Goal: Task Accomplishment & Management: Manage account settings

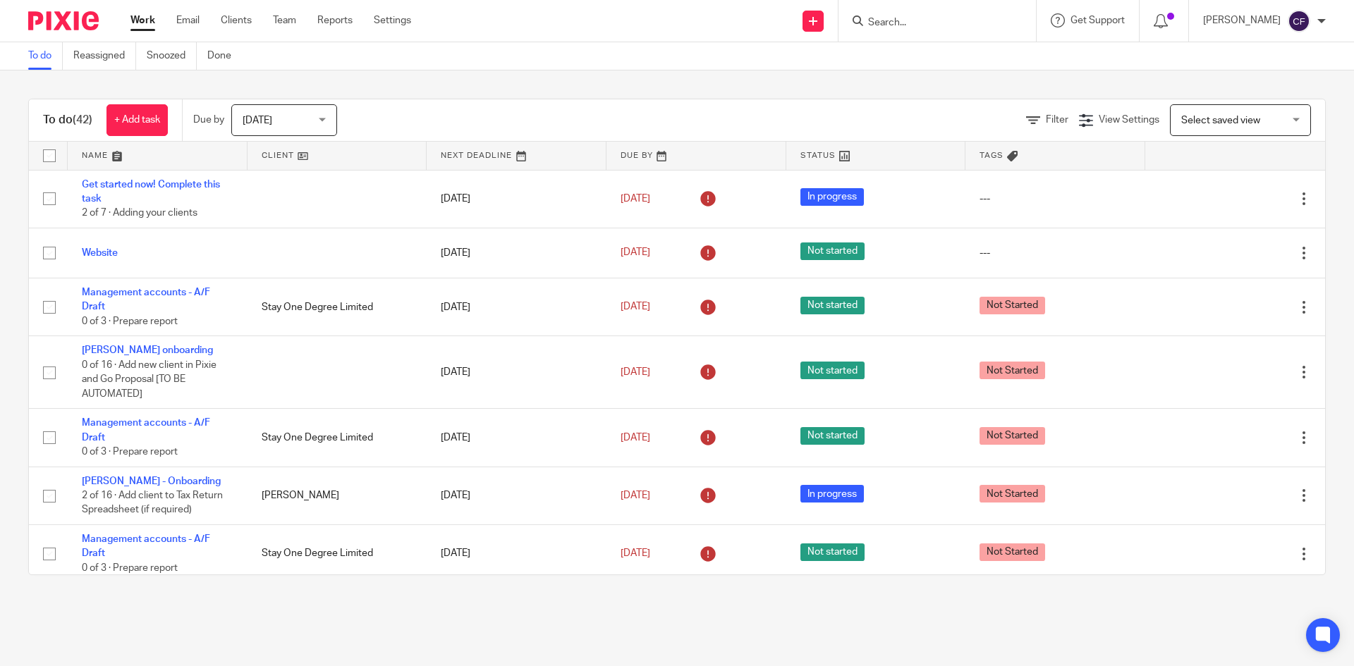
click at [243, 21] on link "Clients" at bounding box center [236, 20] width 31 height 14
click at [934, 19] on input "Search" at bounding box center [930, 23] width 127 height 13
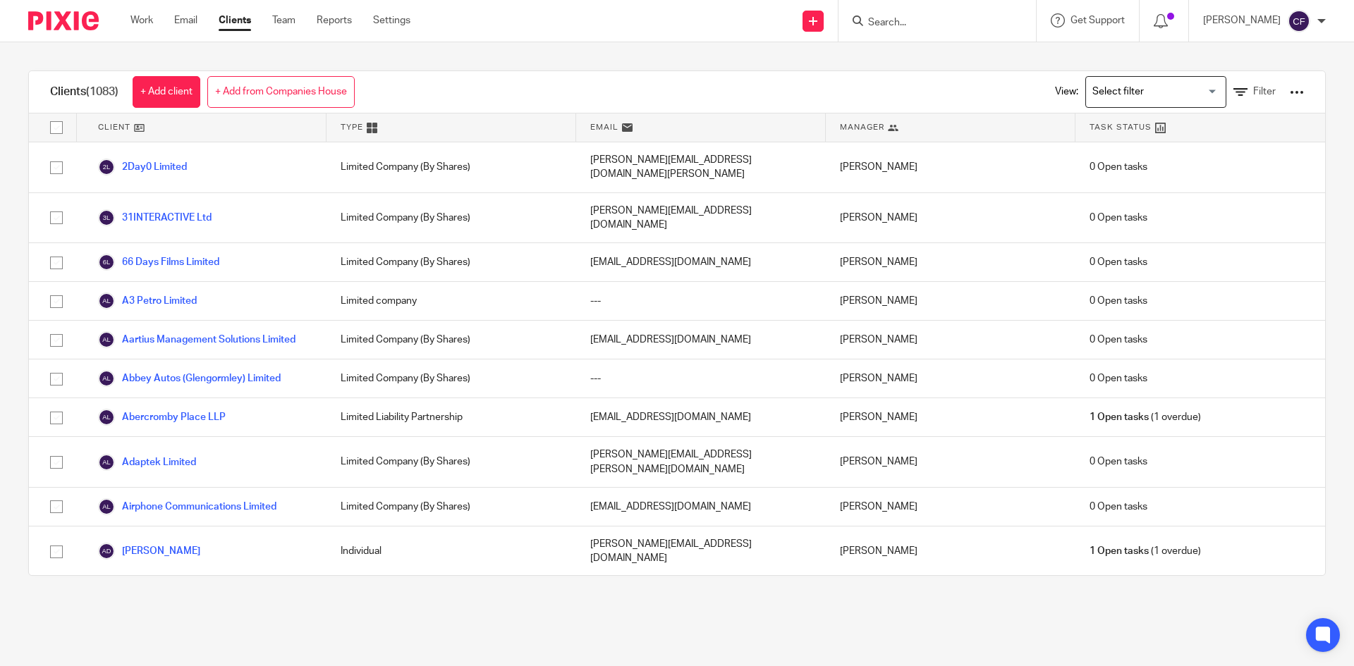
click at [945, 19] on input "Search" at bounding box center [930, 23] width 127 height 13
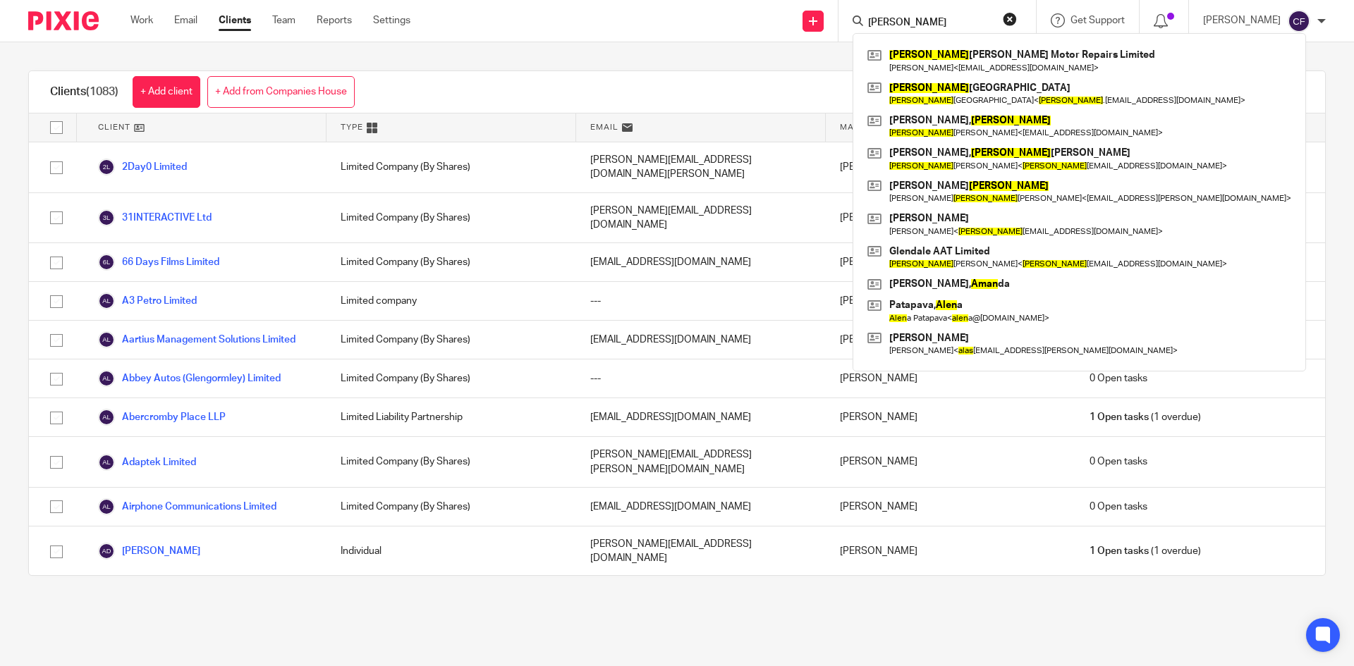
type input "alan"
click at [984, 63] on link at bounding box center [1079, 60] width 431 height 32
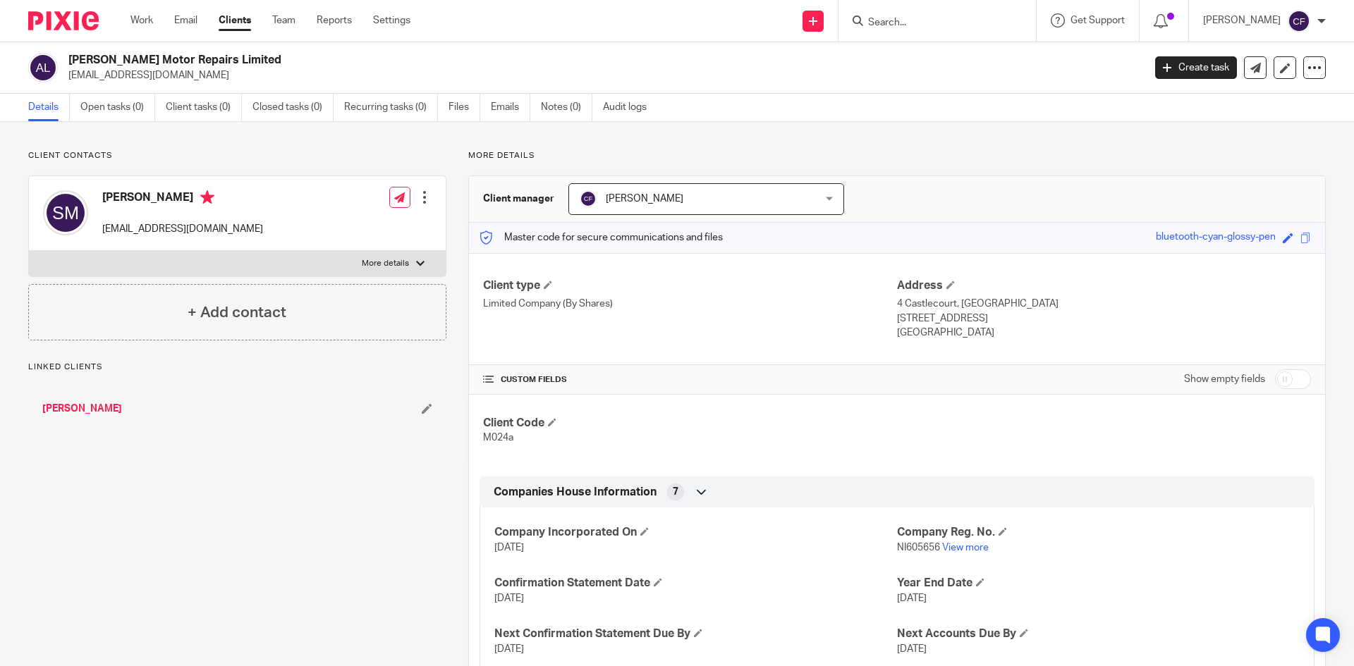
click at [1307, 71] on icon at bounding box center [1314, 68] width 14 height 14
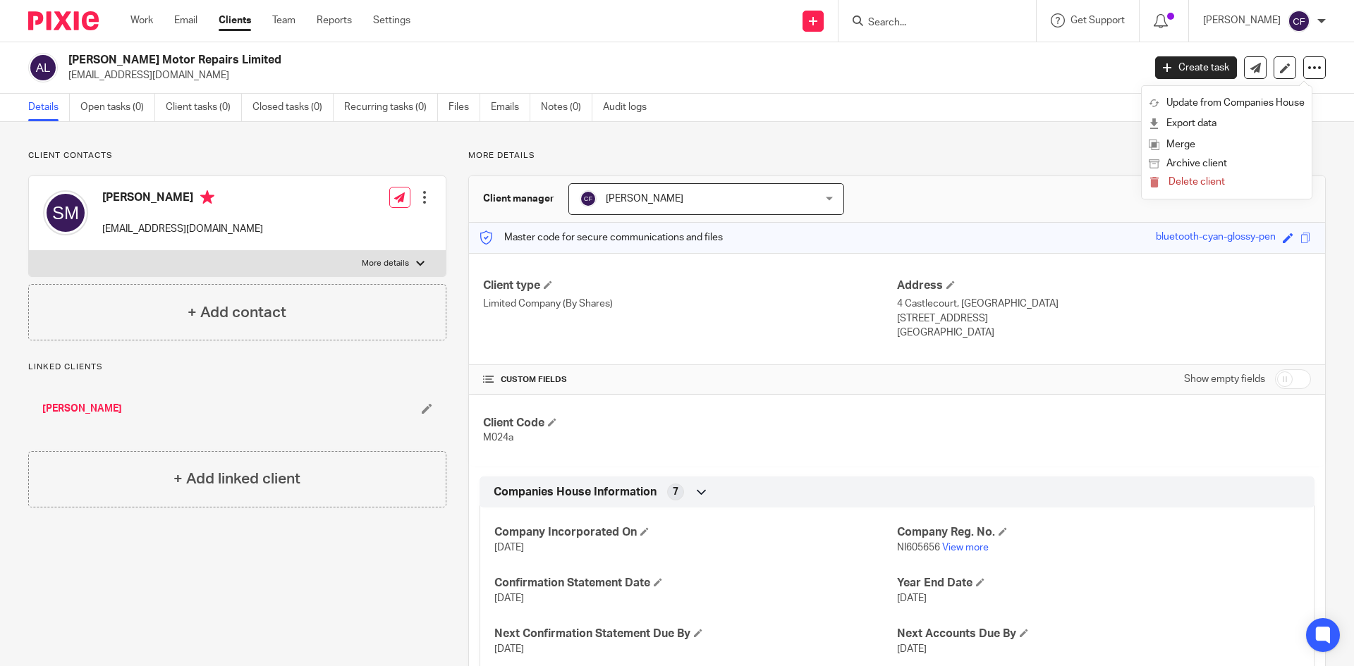
click at [1201, 164] on button "Archive client" at bounding box center [1227, 164] width 156 height 18
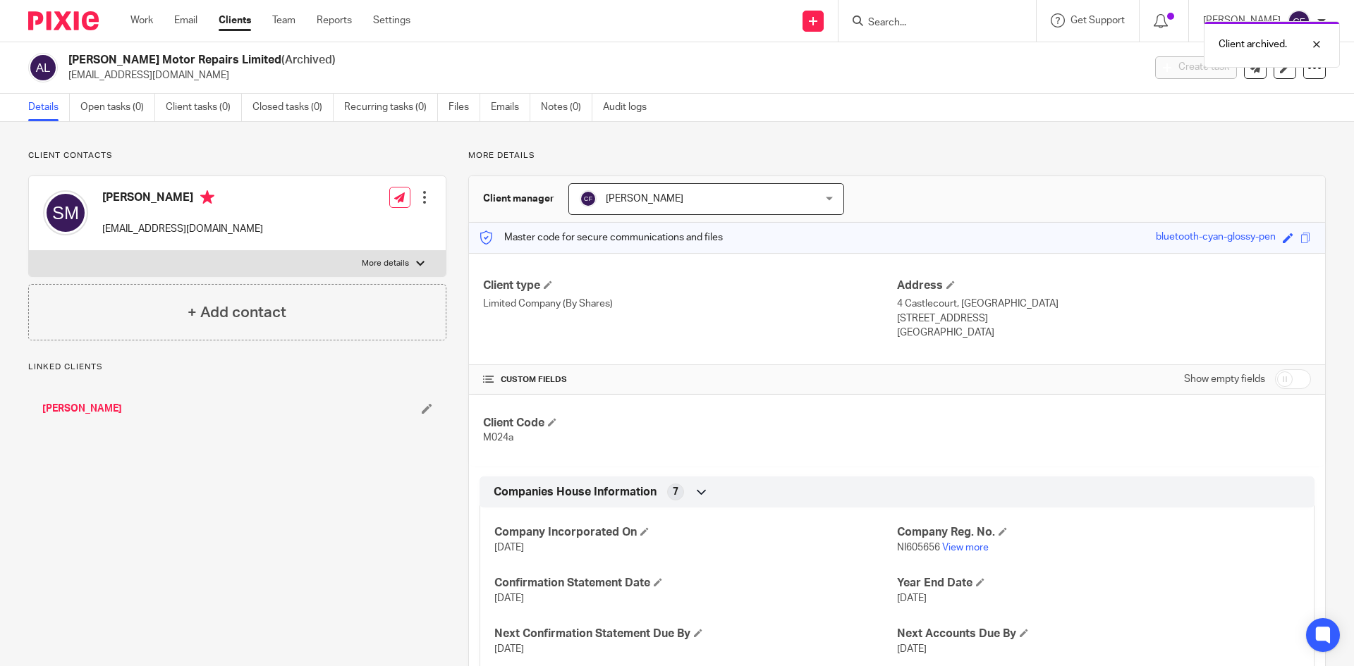
click at [937, 23] on div "Client archived." at bounding box center [1008, 41] width 663 height 54
click at [891, 28] on div "Client archived." at bounding box center [1008, 41] width 663 height 54
click at [897, 25] on div "Client archived." at bounding box center [1008, 41] width 663 height 54
click at [907, 23] on div "Client archived." at bounding box center [1008, 41] width 663 height 54
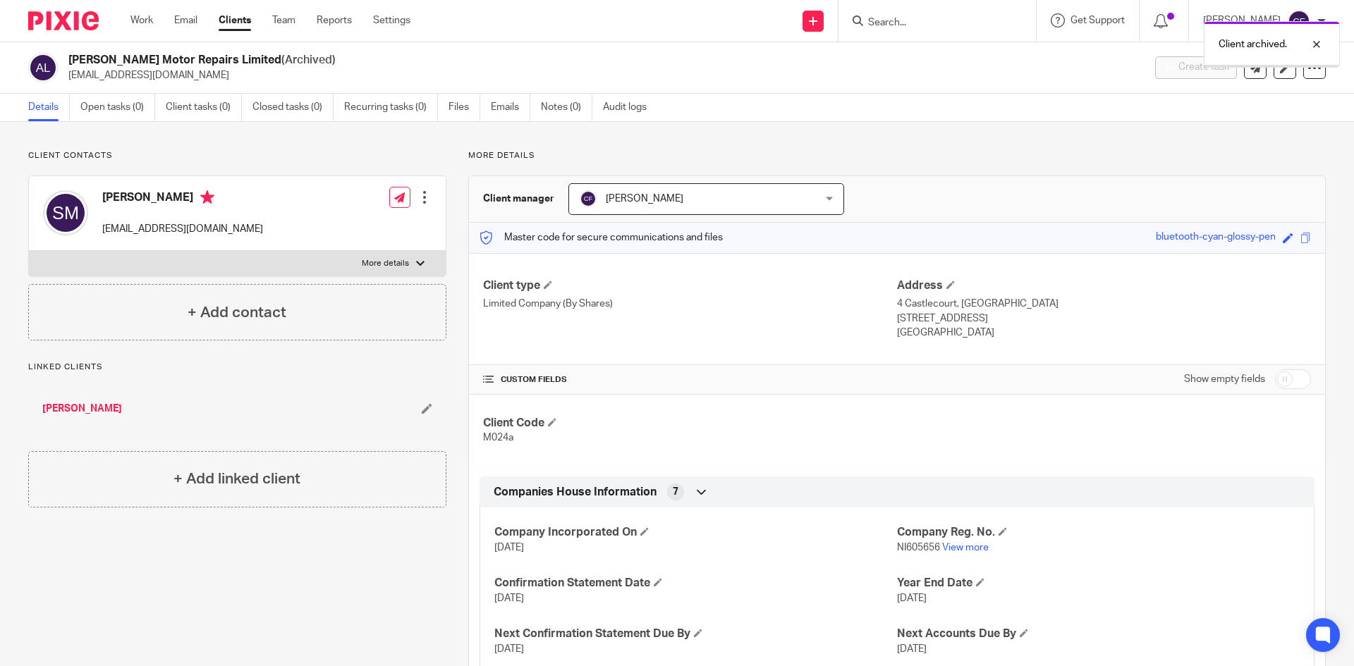
click at [1318, 42] on div at bounding box center [1306, 44] width 38 height 17
drag, startPoint x: 943, startPoint y: 12, endPoint x: 951, endPoint y: 29, distance: 18.6
click at [943, 13] on form at bounding box center [942, 21] width 150 height 18
click at [963, 27] on input "Search" at bounding box center [930, 23] width 127 height 13
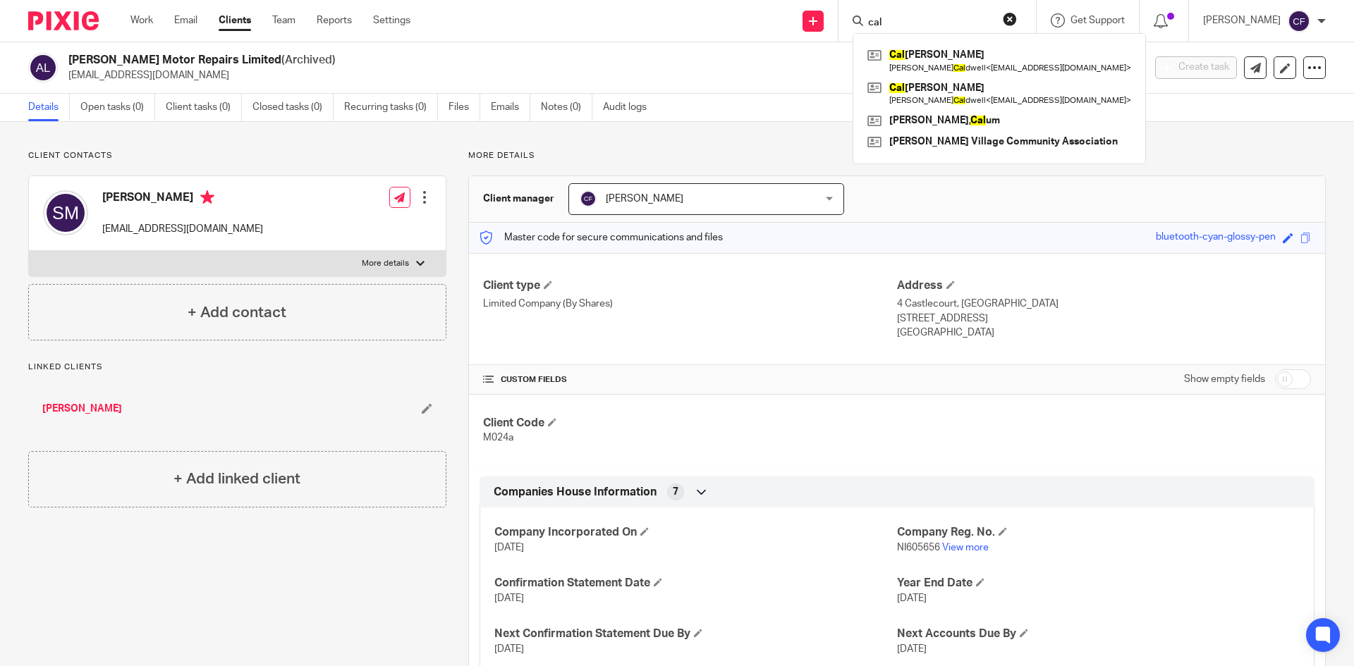
type input "cal"
click at [241, 22] on link "Clients" at bounding box center [235, 20] width 32 height 14
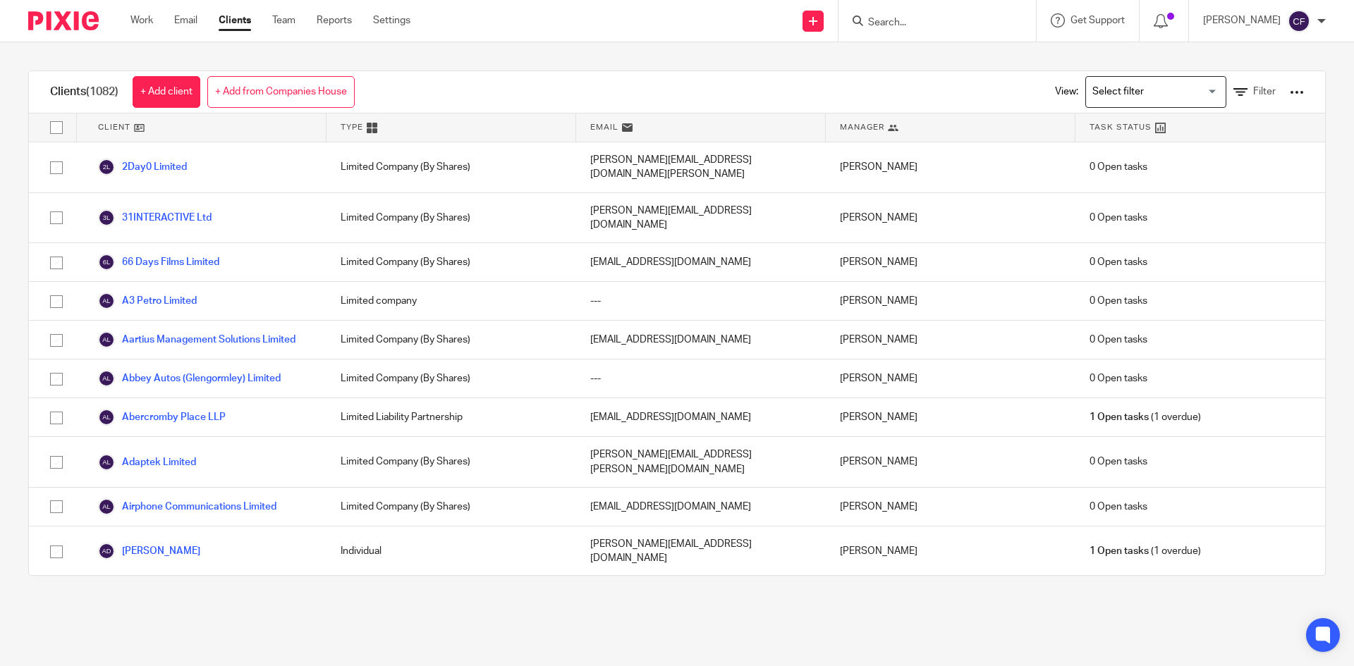
click at [948, 15] on form at bounding box center [942, 21] width 150 height 18
click at [910, 23] on input "Search" at bounding box center [930, 23] width 127 height 13
type input "callow"
click at [286, 91] on link "+ Add from Companies House" at bounding box center [280, 92] width 147 height 32
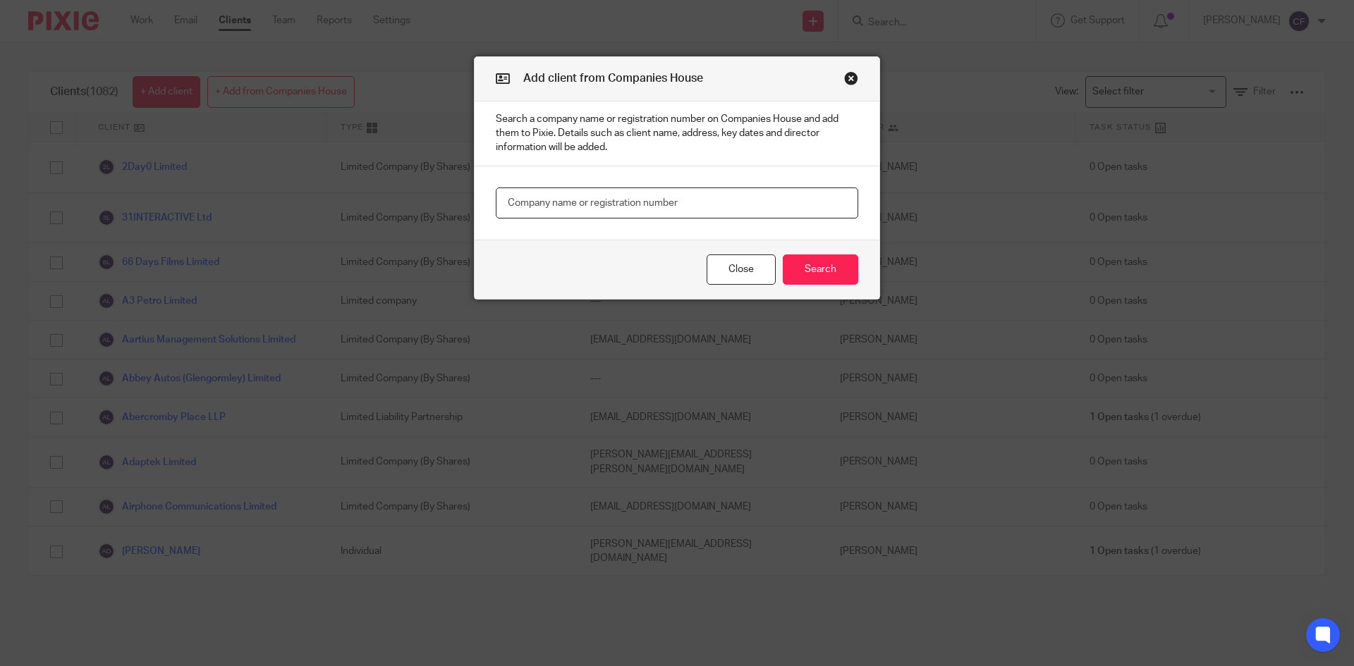
click at [589, 203] on input "text" at bounding box center [677, 204] width 362 height 32
type input "callow"
click at [824, 272] on button "Search" at bounding box center [820, 270] width 75 height 30
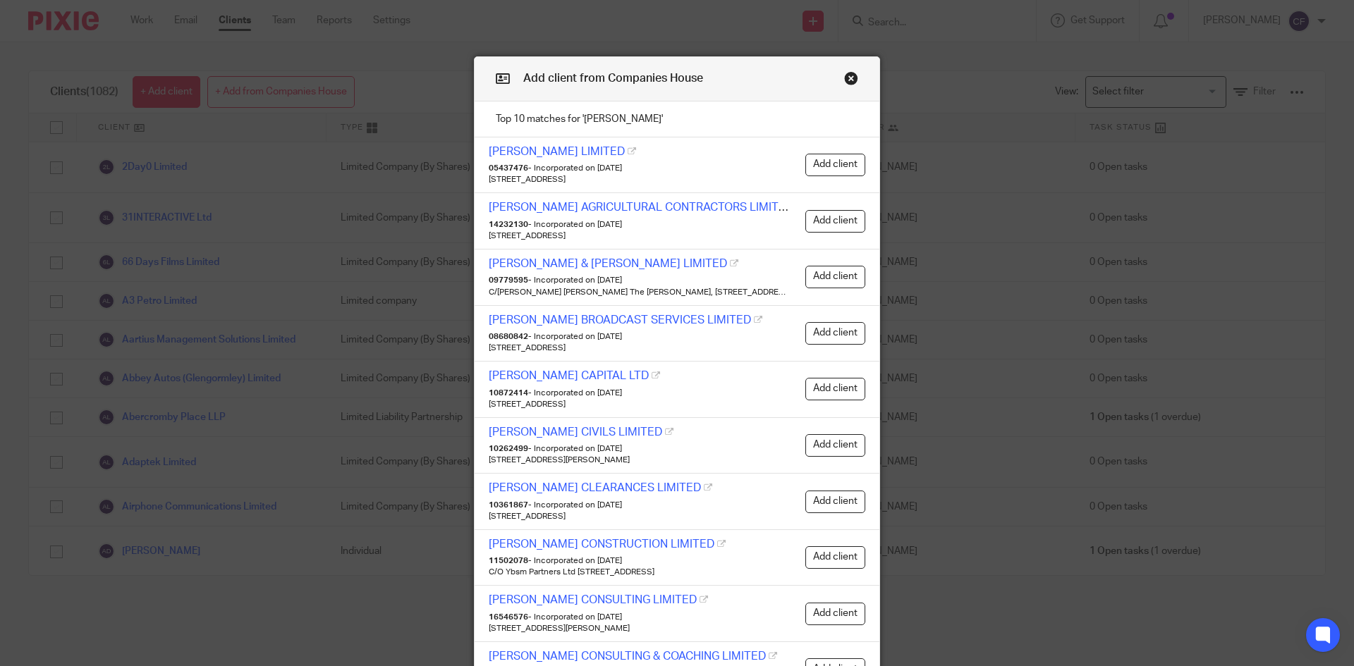
click at [845, 78] on button "Close modal" at bounding box center [851, 78] width 14 height 14
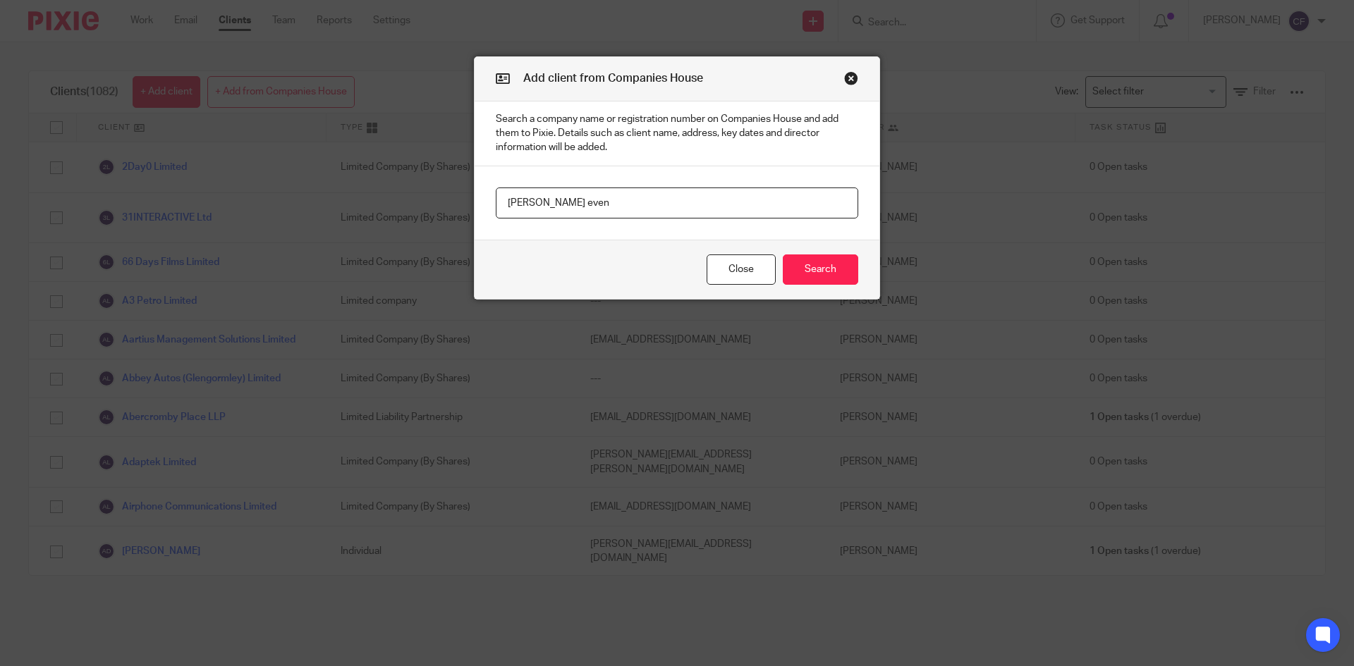
type input "callow even"
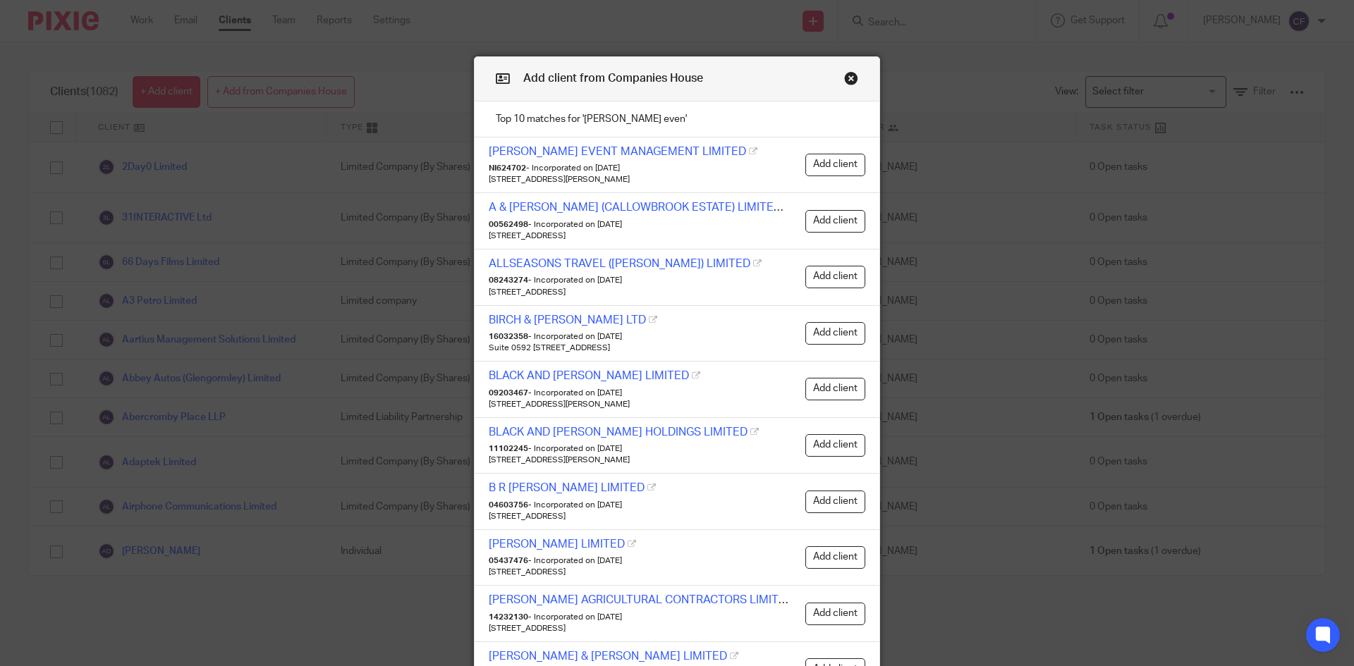
click at [823, 161] on button "Add client" at bounding box center [835, 165] width 60 height 23
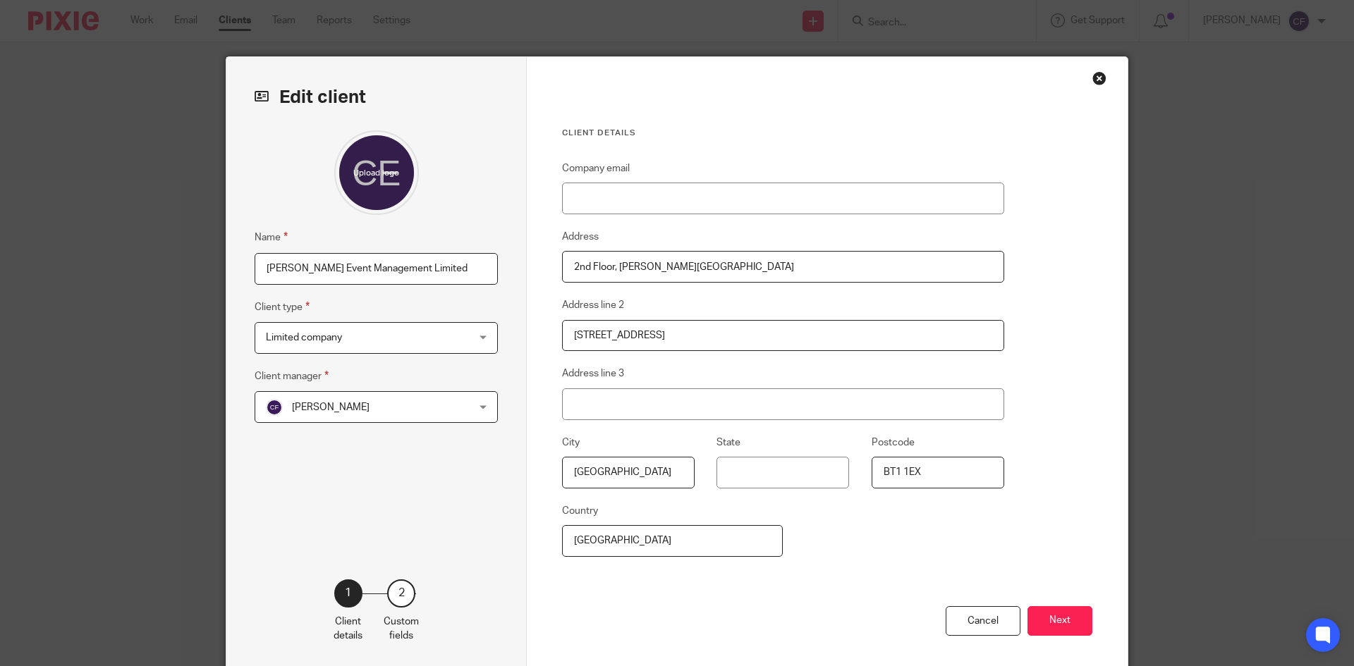
click at [1052, 623] on button "Next" at bounding box center [1059, 621] width 65 height 30
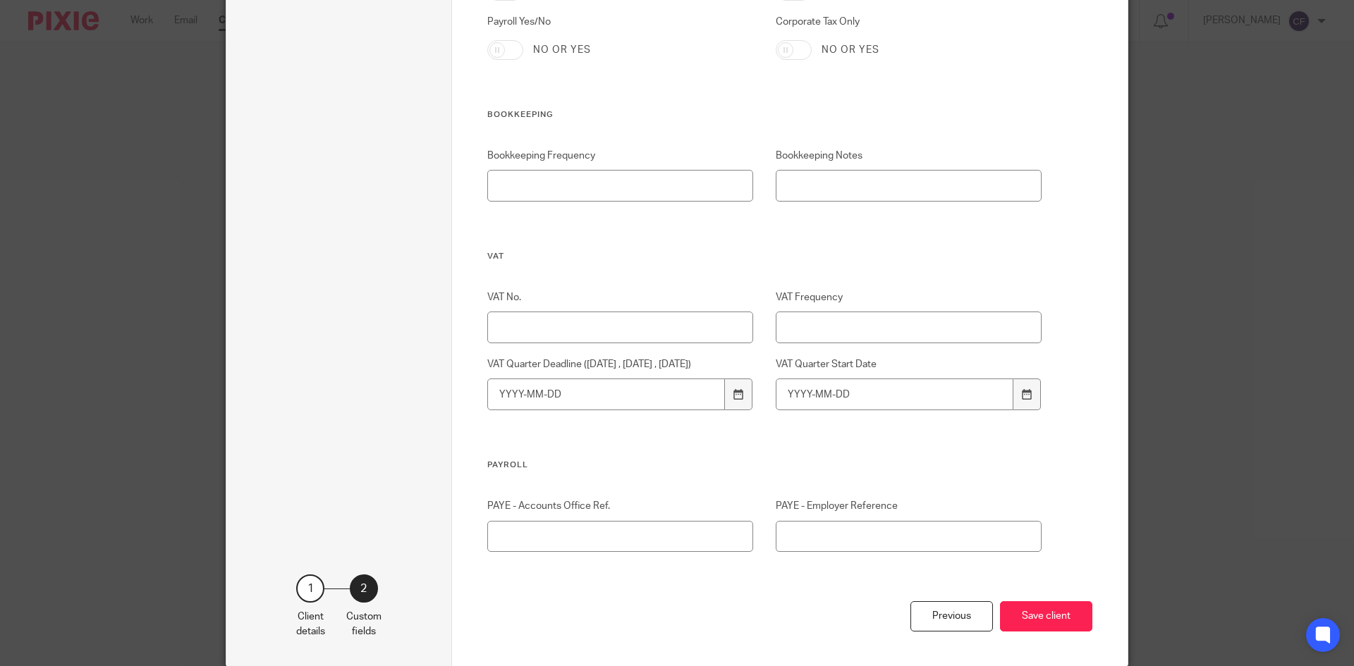
scroll to position [855, 0]
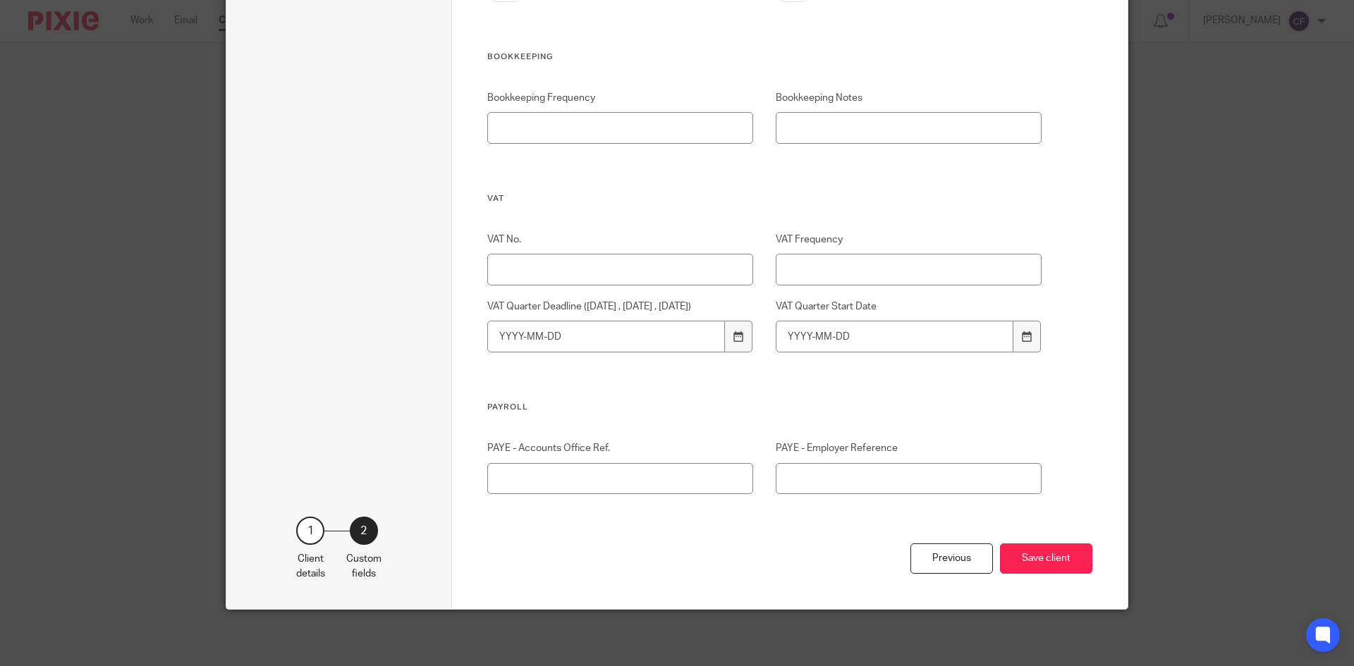
click at [1065, 561] on button "Save client" at bounding box center [1046, 559] width 92 height 30
